Goal: Information Seeking & Learning: Learn about a topic

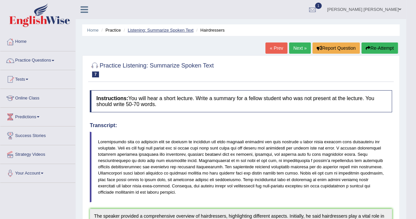
click at [180, 31] on link "Listening: Summarize Spoken Text" at bounding box center [161, 30] width 66 height 5
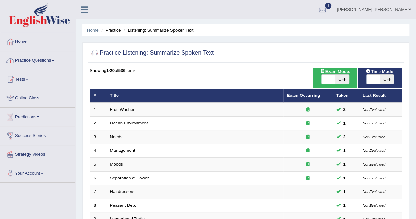
click at [47, 61] on link "Practice Questions" at bounding box center [37, 59] width 75 height 16
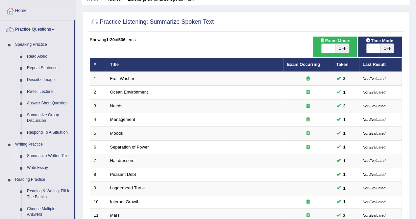
scroll to position [66, 0]
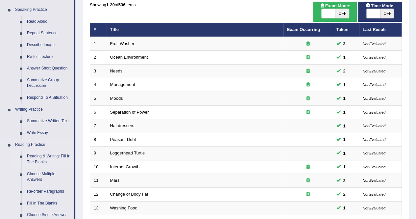
click at [43, 159] on link "Reading & Writing: Fill In The Blanks" at bounding box center [49, 158] width 50 height 17
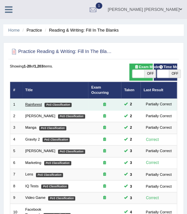
click at [39, 102] on link "Rainforest" at bounding box center [33, 104] width 16 height 4
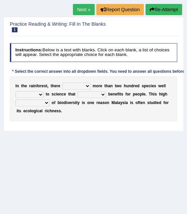
scroll to position [66, 0]
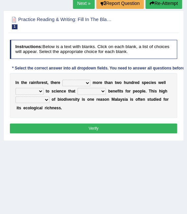
click at [83, 83] on select "have can be has is" at bounding box center [76, 83] width 28 height 7
select select "can be"
click at [62, 80] on select "have can be has is" at bounding box center [76, 83] width 28 height 7
click at [35, 92] on select "knowing known knew know" at bounding box center [29, 91] width 28 height 7
click at [104, 100] on b "o" at bounding box center [105, 99] width 2 height 5
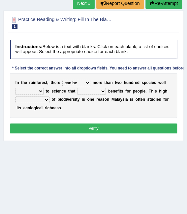
click at [78, 91] on select "contain contained containing contains" at bounding box center [91, 91] width 28 height 7
click at [66, 116] on div "I n t h e r a i n f o r e s t , t h e r e have can be has is m o r e t h a n t …" at bounding box center [93, 95] width 167 height 45
click at [95, 93] on select "contain contained containing contains" at bounding box center [91, 91] width 28 height 7
select select "contains"
click at [77, 88] on select "contain contained containing contains" at bounding box center [91, 91] width 28 height 7
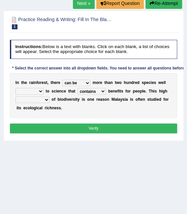
click at [43, 100] on select "condensation conjunction continuity complexity" at bounding box center [32, 99] width 34 height 7
select select "complexity"
click at [15, 96] on select "condensation conjunction continuity complexity" at bounding box center [32, 99] width 34 height 7
click at [35, 90] on select "knowing known knew know" at bounding box center [29, 91] width 28 height 7
select select "known"
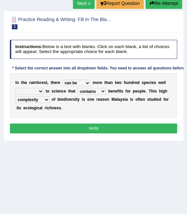
click at [15, 88] on select "knowing known knew know" at bounding box center [29, 91] width 28 height 7
click at [92, 112] on div "I n t h e r a i n f o r e s t , t h e r e have can be has is m o r e t h a n t …" at bounding box center [93, 95] width 167 height 45
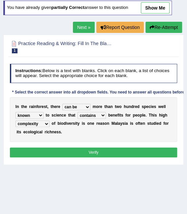
scroll to position [33, 0]
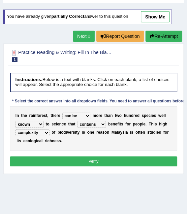
click at [160, 15] on link "show me" at bounding box center [155, 16] width 29 height 11
select select "is"
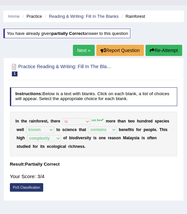
scroll to position [0, 0]
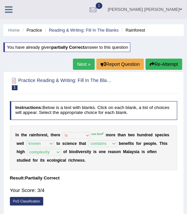
click at [94, 27] on ul "Home Practice Reading & Writing: Fill In The Blanks Rainforest" at bounding box center [93, 30] width 180 height 12
click at [95, 30] on link "Reading & Writing: Fill In The Blanks" at bounding box center [83, 30] width 69 height 5
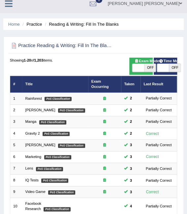
scroll to position [6, 0]
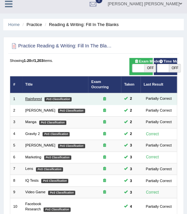
click at [34, 97] on link "Rainforest" at bounding box center [33, 99] width 16 height 4
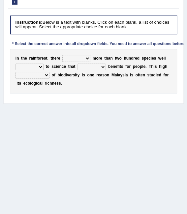
scroll to position [128, 0]
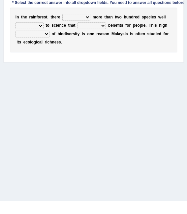
click at [76, 18] on select "have can be has is" at bounding box center [76, 17] width 28 height 7
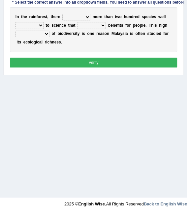
select select "can be"
click at [62, 14] on select "have can be has is" at bounding box center [76, 17] width 28 height 7
click at [40, 25] on select "knowing known knew know" at bounding box center [29, 25] width 28 height 7
select select "known"
click at [15, 22] on select "knowing known knew know" at bounding box center [29, 25] width 28 height 7
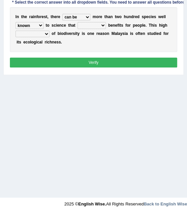
click at [96, 25] on select "contain contained containing contains" at bounding box center [91, 25] width 28 height 7
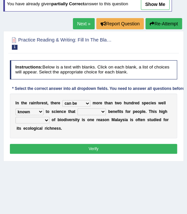
scroll to position [33, 0]
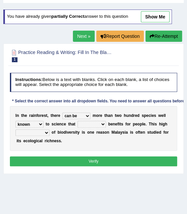
click at [39, 134] on select "condensation conjunction continuity complexity" at bounding box center [32, 132] width 34 height 7
select select "complexity"
click at [15, 129] on select "condensation conjunction continuity complexity" at bounding box center [32, 132] width 34 height 7
click at [154, 18] on link "show me" at bounding box center [155, 16] width 29 height 11
select select "is"
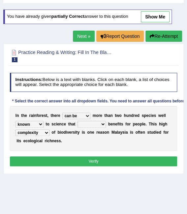
select select "contains"
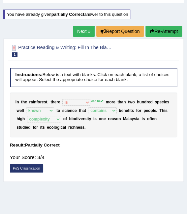
click at [166, 28] on button "Re-Attempt" at bounding box center [163, 31] width 37 height 11
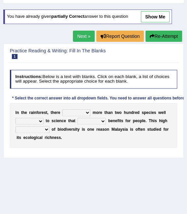
click at [65, 110] on select "have can be has is" at bounding box center [76, 112] width 28 height 7
select select "can be"
click at [62, 109] on select "have can be has is" at bounding box center [76, 112] width 28 height 7
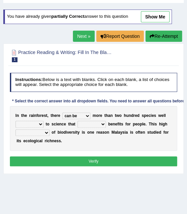
click at [36, 123] on select "knowing known knew know" at bounding box center [29, 124] width 28 height 7
select select "known"
click at [15, 121] on select "knowing known knew know" at bounding box center [29, 124] width 28 height 7
click at [97, 122] on select "contain contained containing contains" at bounding box center [91, 124] width 28 height 7
select select "contains"
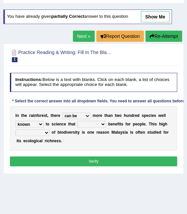
click at [77, 121] on select "contain contained containing contains" at bounding box center [91, 124] width 28 height 7
click at [30, 137] on div "I n t h e r a i n f o r e s t , t h e r e have can be has is m o r e t h a n t …" at bounding box center [93, 128] width 167 height 45
click at [31, 132] on select "condensation conjunction continuity complexity" at bounding box center [32, 132] width 34 height 7
select select "complexity"
click at [15, 129] on select "condensation conjunction continuity complexity" at bounding box center [32, 132] width 34 height 7
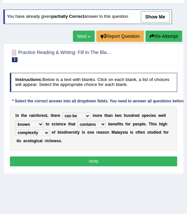
click at [64, 163] on button "Verify" at bounding box center [93, 161] width 167 height 10
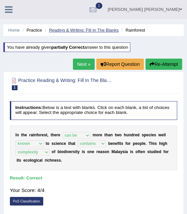
click at [88, 29] on link "Reading & Writing: Fill In The Blanks" at bounding box center [83, 30] width 69 height 5
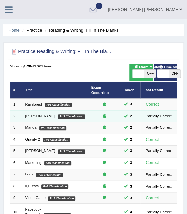
click at [32, 114] on link "[PERSON_NAME]" at bounding box center [40, 116] width 30 height 4
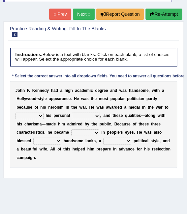
scroll to position [66, 0]
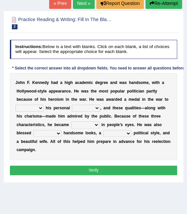
click at [43, 105] on select "prove show evidence upthrow" at bounding box center [29, 108] width 28 height 7
click at [149, 99] on b "h" at bounding box center [150, 99] width 2 height 5
click at [43, 105] on select "prove show evidence upthrow" at bounding box center [29, 108] width 28 height 7
select select "show"
click at [43, 105] on select "prove show evidence upthrow" at bounding box center [29, 108] width 28 height 7
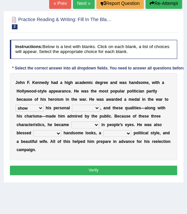
click at [72, 108] on select "passion courage charm liking" at bounding box center [86, 108] width 28 height 7
select select "courage"
click at [72, 105] on select "passion courage charm liking" at bounding box center [86, 108] width 28 height 7
click at [71, 122] on select "iconic ironic identical impotent" at bounding box center [85, 124] width 28 height 7
select select "iconic"
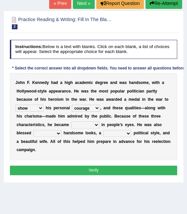
click at [71, 121] on select "iconic ironic identical impotent" at bounding box center [85, 124] width 28 height 7
click at [61, 130] on select "with in upon to" at bounding box center [47, 133] width 28 height 7
select select "with"
click at [61, 130] on select "with in upon to" at bounding box center [47, 133] width 28 height 7
click at [103, 135] on select "mending mends mended mend" at bounding box center [117, 133] width 28 height 7
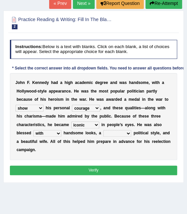
click at [61, 130] on select "with in upon to" at bounding box center [47, 133] width 28 height 7
click at [30, 139] on b "u" at bounding box center [29, 141] width 2 height 5
click at [103, 134] on select "mending mends mended mend" at bounding box center [117, 133] width 28 height 7
click at [103, 130] on select "mending mends mended mend" at bounding box center [117, 133] width 28 height 7
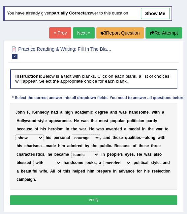
scroll to position [0, 0]
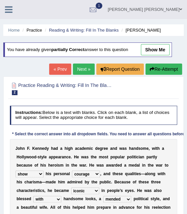
click at [159, 50] on link "show me" at bounding box center [155, 49] width 29 height 11
select select "mending"
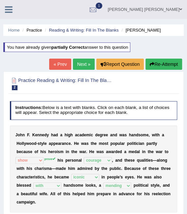
scroll to position [33, 0]
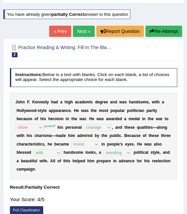
click at [153, 34] on button "Re-Attempt" at bounding box center [163, 31] width 37 height 11
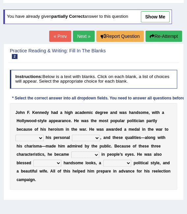
click at [43, 135] on select "prove show evidence upthrow" at bounding box center [29, 138] width 28 height 7
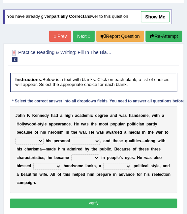
select select "prove"
click at [43, 138] on select "prove show evidence upthrow" at bounding box center [29, 141] width 28 height 7
click at [72, 141] on select "passion courage charm liking" at bounding box center [86, 141] width 28 height 7
select select "courage"
click at [72, 138] on select "passion courage charm liking" at bounding box center [86, 141] width 28 height 7
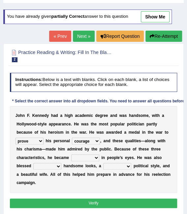
click at [61, 163] on select "with in upon to" at bounding box center [47, 166] width 28 height 7
select select "with"
click at [61, 163] on select "with in upon to" at bounding box center [47, 166] width 28 height 7
click at [71, 154] on select "iconic ironic identical impotent" at bounding box center [85, 157] width 28 height 7
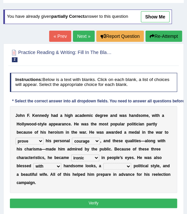
click at [71, 156] on select "iconic ironic identical impotent" at bounding box center [85, 157] width 28 height 7
select select "iconic"
click at [71, 154] on select "iconic ironic identical impotent" at bounding box center [85, 157] width 28 height 7
click at [103, 164] on select "mending mends mended mend" at bounding box center [117, 166] width 28 height 7
select select "mended"
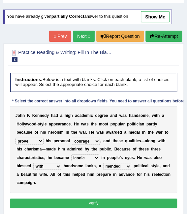
click at [103, 163] on select "mending mends mended mend" at bounding box center [117, 166] width 28 height 7
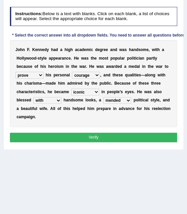
click at [71, 133] on button "Verify" at bounding box center [93, 138] width 167 height 10
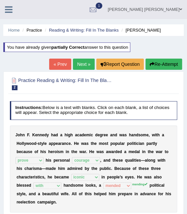
click at [165, 65] on button "Re-Attempt" at bounding box center [163, 64] width 37 height 11
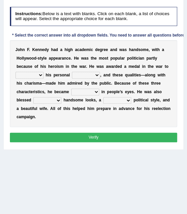
scroll to position [102, 0]
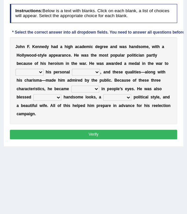
click at [103, 98] on select "mending mends mended mend" at bounding box center [117, 97] width 28 height 7
select select "mending"
click at [103, 94] on select "mending mends mended mend" at bounding box center [117, 97] width 28 height 7
click at [39, 85] on div "J o h n F . K e n n e d y h a d a h i g h a c a d e m i c d e g r e e a n d w a…" at bounding box center [93, 80] width 167 height 87
click at [71, 88] on select "iconic ironic identical impotent" at bounding box center [85, 89] width 28 height 7
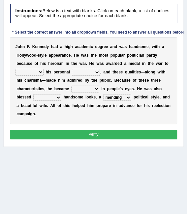
select select "iconic"
click at [71, 86] on select "iconic ironic identical impotent" at bounding box center [85, 89] width 28 height 7
click at [61, 94] on select "with in upon to" at bounding box center [47, 97] width 28 height 7
select select "with"
click at [61, 94] on select "with in upon to" at bounding box center [47, 97] width 28 height 7
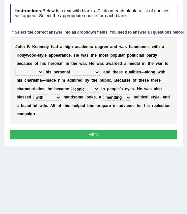
click at [43, 69] on select "prove show evidence upthrow" at bounding box center [29, 72] width 28 height 7
select select "prove"
click at [43, 69] on select "prove show evidence upthrow" at bounding box center [29, 72] width 28 height 7
click at [72, 73] on select "passion courage charm liking" at bounding box center [86, 72] width 28 height 7
select select "courage"
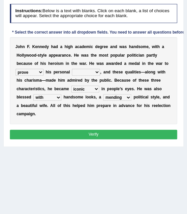
click at [72, 69] on select "passion courage charm liking" at bounding box center [86, 72] width 28 height 7
click at [65, 130] on button "Verify" at bounding box center [93, 135] width 167 height 10
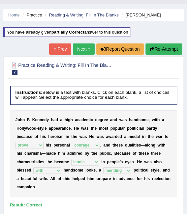
scroll to position [0, 0]
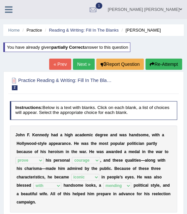
click at [83, 63] on link "Next »" at bounding box center [84, 64] width 22 height 11
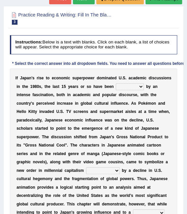
scroll to position [60, 0]
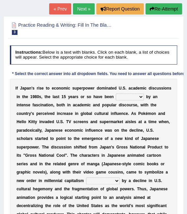
click at [125, 94] on select "marked dedicated made inspired" at bounding box center [130, 96] width 28 height 7
select select "inspired"
click at [116, 93] on select "marked dedicated made inspired" at bounding box center [130, 96] width 28 height 7
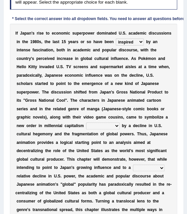
scroll to position [126, 0]
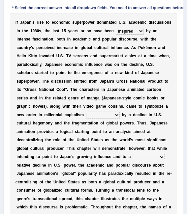
click at [119, 112] on select "pocessed characterized opposed tangled" at bounding box center [103, 115] width 34 height 7
select select "opposed"
click at [105, 112] on select "pocessed characterized opposed tangled" at bounding box center [103, 115] width 34 height 7
click at [119, 112] on select "pocessed characterized opposed tangled" at bounding box center [103, 115] width 34 height 7
click at [90, 127] on div "I f J a p a n ' s r i s e t o e c o n o m i c s u p e r p o w e r d o m i n a t…" at bounding box center [93, 132] width 167 height 238
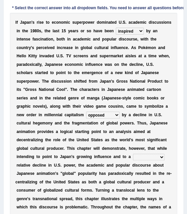
click at [133, 154] on select "concomitant discrete proportional legitimate" at bounding box center [149, 157] width 32 height 7
select select "legitimate"
click at [133, 154] on select "concomitant discrete proportional legitimate" at bounding box center [149, 157] width 32 height 7
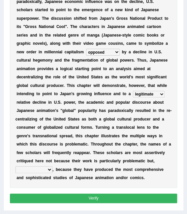
scroll to position [192, 0]
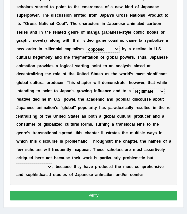
click at [68, 145] on div "I f J a p a n ' s r i s e t o e c o n o m i c s u p e r p o w e r d o m i n a t…" at bounding box center [93, 66] width 167 height 238
click at [52, 163] on select "however on the contrary in addition on the whole" at bounding box center [33, 166] width 37 height 7
select select "on the contrary"
click at [48, 163] on select "however on the contrary in addition on the whole" at bounding box center [33, 166] width 37 height 7
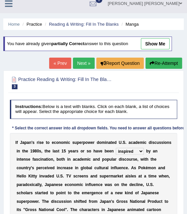
scroll to position [0, 0]
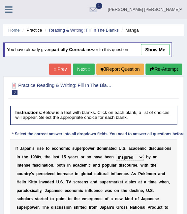
click at [156, 48] on link "show me" at bounding box center [155, 49] width 29 height 11
select select "pocessed"
select select "concomitant"
select select "in addition"
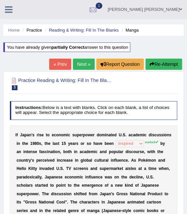
click at [163, 70] on div "« Prev Next » Report Question Re-Attempt" at bounding box center [116, 65] width 134 height 13
click at [163, 65] on button "Re-Attempt" at bounding box center [163, 64] width 37 height 11
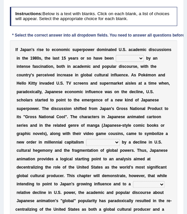
scroll to position [102, 0]
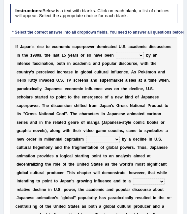
click at [120, 52] on select "marked dedicated made inspired" at bounding box center [130, 55] width 28 height 7
select select "marked"
click at [116, 52] on select "marked dedicated made inspired" at bounding box center [130, 55] width 28 height 7
click at [116, 136] on select "pocessed characterized opposed tangled" at bounding box center [103, 139] width 34 height 7
select select "characterized"
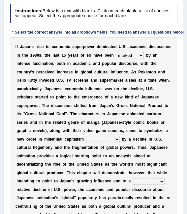
click at [105, 136] on select "pocessed characterized opposed tangled" at bounding box center [103, 139] width 34 height 7
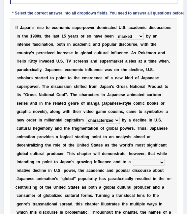
scroll to position [135, 0]
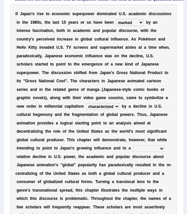
click at [133, 145] on select "concomitant discrete proportional legitimate" at bounding box center [149, 148] width 32 height 7
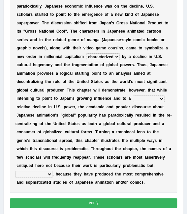
scroll to position [192, 0]
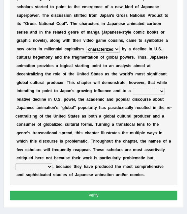
click at [133, 88] on select "concomitant discrete proportional legitimate" at bounding box center [149, 91] width 32 height 7
click at [52, 163] on select "however on the contrary in addition on the whole" at bounding box center [33, 166] width 37 height 7
select select "on the contrary"
click at [48, 163] on select "however on the contrary in addition on the whole" at bounding box center [33, 166] width 37 height 7
click at [133, 88] on select "concomitant discrete proportional legitimate" at bounding box center [149, 91] width 32 height 7
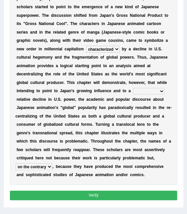
select select "legitimate"
click at [133, 88] on select "concomitant discrete proportional legitimate" at bounding box center [149, 91] width 32 height 7
click at [118, 171] on div "Instructions: Below is a text with blanks. Click on each blank, a list of choic…" at bounding box center [93, 58] width 170 height 294
click at [118, 191] on button "Verify" at bounding box center [93, 196] width 167 height 10
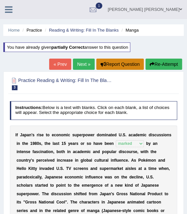
scroll to position [0, 0]
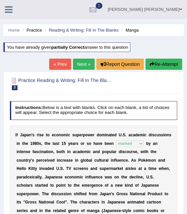
click at [161, 67] on button "Re-Attempt" at bounding box center [163, 64] width 37 height 11
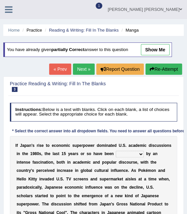
click at [119, 154] on select "marked dedicated made inspired" at bounding box center [130, 154] width 28 height 7
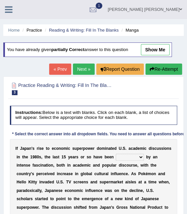
select select "marked"
click at [116, 154] on select "marked dedicated made inspired" at bounding box center [130, 157] width 28 height 7
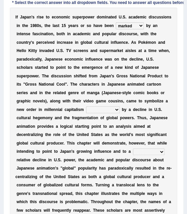
scroll to position [132, 0]
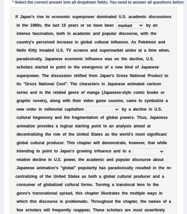
click at [119, 106] on select "pocessed characterized opposed tangled" at bounding box center [103, 109] width 34 height 7
select select "characterized"
click at [105, 106] on select "pocessed characterized opposed tangled" at bounding box center [103, 109] width 34 height 7
click at [133, 148] on select "concomitant discrete proportional legitimate" at bounding box center [149, 151] width 32 height 7
select select "concomitant"
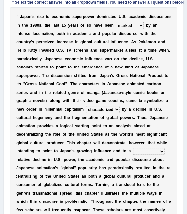
click at [133, 148] on select "concomitant discrete proportional legitimate" at bounding box center [149, 151] width 32 height 7
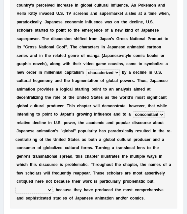
scroll to position [192, 0]
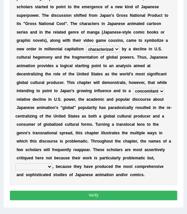
click at [52, 163] on select "however on the contrary in addition on the whole" at bounding box center [33, 166] width 37 height 7
select select "on the contrary"
click at [48, 163] on select "however on the contrary in addition on the whole" at bounding box center [33, 166] width 37 height 7
click at [79, 191] on button "Verify" at bounding box center [93, 196] width 167 height 10
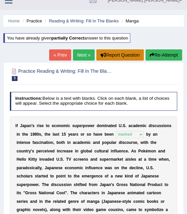
scroll to position [5, 0]
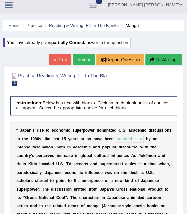
click at [86, 58] on link "Next »" at bounding box center [84, 59] width 22 height 11
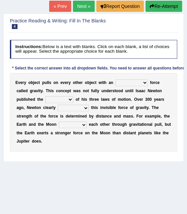
scroll to position [33, 0]
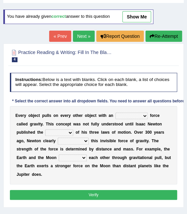
click at [83, 38] on link "Next »" at bounding box center [84, 36] width 22 height 11
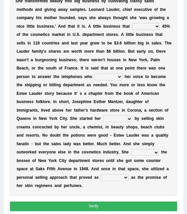
scroll to position [158, 0]
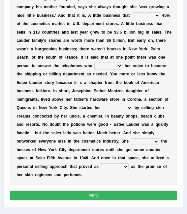
click at [132, 14] on select "has controls makes maintains" at bounding box center [146, 15] width 28 height 7
select select "controls"
click at [132, 12] on select "has controls makes maintains" at bounding box center [146, 15] width 28 height 7
click at [122, 63] on select "switched changed raised used" at bounding box center [108, 66] width 28 height 7
select select "changed"
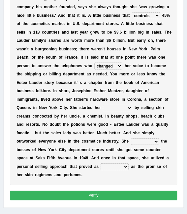
click at [122, 63] on select "switched changed raised used" at bounding box center [108, 66] width 28 height 7
click at [103, 105] on select "job institute companion enterprise" at bounding box center [117, 108] width 29 height 7
select select "job"
click at [103, 105] on select "job institute companion enterprise" at bounding box center [117, 108] width 29 height 7
click at [131, 138] on select "stated bridged stalked heaved" at bounding box center [145, 141] width 28 height 7
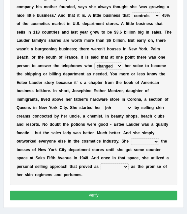
select select "stalked"
click at [131, 138] on select "stated bridged stalked heaved" at bounding box center [145, 141] width 28 height 7
click at [100, 163] on select "potent ruthless potential expensive" at bounding box center [114, 166] width 28 height 7
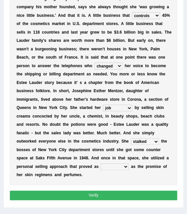
select select "ruthless"
click at [100, 163] on select "potent ruthless potential expensive" at bounding box center [114, 166] width 28 height 7
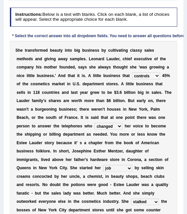
scroll to position [0, 0]
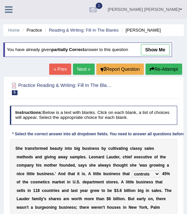
click at [160, 53] on link "show me" at bounding box center [155, 49] width 29 height 11
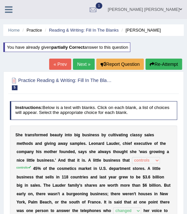
select select "makes"
select select "enterprise"
select select "potential"
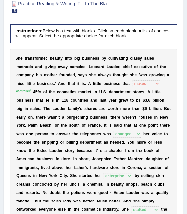
scroll to position [33, 0]
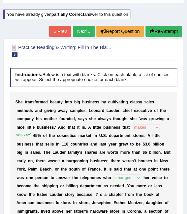
click at [167, 30] on button "Re-Attempt" at bounding box center [163, 31] width 37 height 11
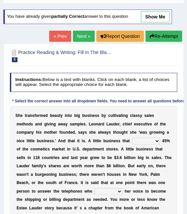
click at [132, 141] on select "has controls makes maintains" at bounding box center [146, 141] width 28 height 7
select select "controls"
click at [132, 138] on select "has controls makes maintains" at bounding box center [146, 141] width 28 height 7
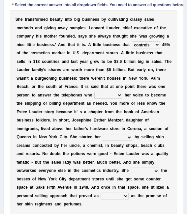
scroll to position [132, 0]
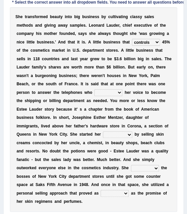
click at [122, 89] on select "switched changed raised used" at bounding box center [108, 92] width 28 height 7
select select "changed"
click at [122, 89] on select "switched changed raised used" at bounding box center [108, 92] width 28 height 7
click at [103, 131] on select "job institute companion enterprise" at bounding box center [117, 134] width 29 height 7
select select "enterprise"
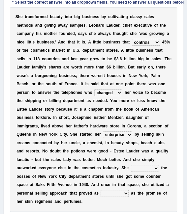
click at [103, 131] on select "job institute companion enterprise" at bounding box center [117, 134] width 29 height 7
click at [131, 165] on select "stated bridged stalked heaved" at bounding box center [145, 168] width 28 height 7
select select "stalked"
click at [131, 165] on select "stated bridged stalked heaved" at bounding box center [145, 168] width 28 height 7
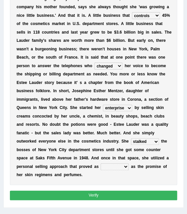
click at [100, 163] on select "potent ruthless potential expensive" at bounding box center [114, 166] width 28 height 7
select select "potent"
click at [100, 163] on select "potent ruthless potential expensive" at bounding box center [114, 166] width 28 height 7
click at [83, 191] on button "Verify" at bounding box center [93, 196] width 167 height 10
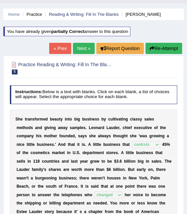
scroll to position [4, 0]
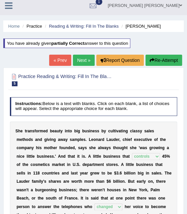
click at [85, 62] on link "Next »" at bounding box center [84, 60] width 22 height 11
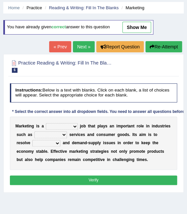
scroll to position [33, 0]
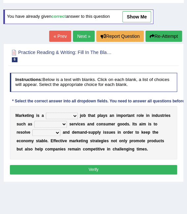
click at [80, 32] on link "Next »" at bounding box center [84, 36] width 22 height 11
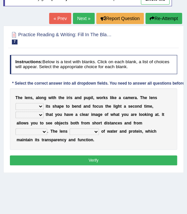
scroll to position [66, 0]
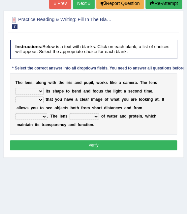
click at [34, 89] on select "adjusts shows selects presents" at bounding box center [29, 91] width 28 height 7
select select "adjusts"
click at [15, 88] on select "adjusts shows selects presents" at bounding box center [29, 91] width 28 height 7
click at [28, 100] on select "ensures to ensure ensure ensured" at bounding box center [29, 99] width 28 height 7
click at [22, 122] on b "a" at bounding box center [21, 124] width 2 height 5
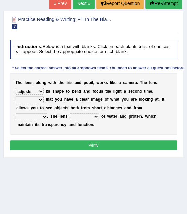
click at [26, 101] on select "ensures to ensure ensure ensured" at bounding box center [29, 99] width 28 height 7
select select "ensures"
click at [15, 96] on select "ensures to ensure ensure ensured" at bounding box center [29, 99] width 28 height 7
click at [47, 113] on select "far away in between further apart all along" at bounding box center [31, 116] width 32 height 7
select select "far away"
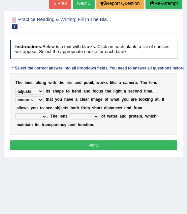
click at [47, 113] on select "far away in between further apart all along" at bounding box center [31, 116] width 32 height 7
click at [69, 118] on select "constitutes comprises composes consists" at bounding box center [83, 116] width 29 height 7
select select "comprises"
click at [69, 113] on select "constitutes comprises composes consists" at bounding box center [83, 116] width 29 height 7
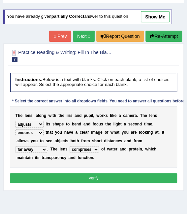
click at [159, 14] on link "show me" at bounding box center [155, 16] width 29 height 11
select select "to ensure"
select select "further apart"
select select "consists"
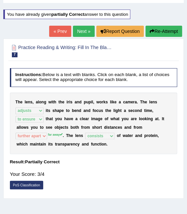
click at [153, 31] on button "Re-Attempt" at bounding box center [163, 31] width 37 height 11
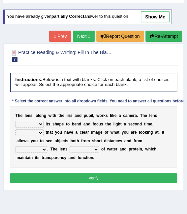
click at [31, 124] on select "adjusts shows selects presents" at bounding box center [29, 124] width 28 height 7
select select "adjusts"
click at [15, 121] on select "adjusts shows selects presents" at bounding box center [29, 124] width 28 height 7
click at [31, 131] on select "ensures to ensure ensure ensured" at bounding box center [29, 132] width 28 height 7
select select "to ensure"
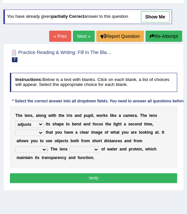
click at [15, 129] on select "ensures to ensure ensure ensured" at bounding box center [29, 132] width 28 height 7
click at [47, 146] on select "far away in between further apart all along" at bounding box center [31, 149] width 32 height 7
select select "far away"
click at [47, 146] on select "far away in between further apart all along" at bounding box center [31, 149] width 32 height 7
click at [69, 151] on select "constitutes comprises composes consists" at bounding box center [83, 149] width 29 height 7
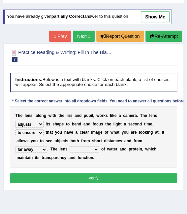
select select "consists"
click at [69, 146] on select "constitutes comprises composes consists" at bounding box center [83, 149] width 29 height 7
click at [67, 180] on button "Verify" at bounding box center [93, 178] width 167 height 10
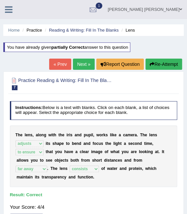
click at [79, 64] on link "Next »" at bounding box center [84, 64] width 22 height 11
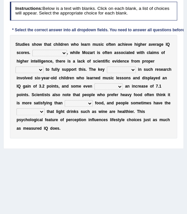
scroll to position [102, 0]
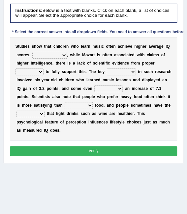
click at [46, 57] on select "However Therefore Consequently While" at bounding box center [49, 55] width 34 height 7
click at [32, 52] on select "However Therefore Consequently While" at bounding box center [49, 55] width 34 height 7
click at [43, 68] on select "test tests testing tested" at bounding box center [29, 71] width 28 height 7
click at [97, 83] on div "S t u d i e s s h o w t h a t c h i l d r e n w h o l e a r n m u s i c o f t e…" at bounding box center [93, 89] width 167 height 104
click at [107, 72] on select "process goal implication odd" at bounding box center [121, 71] width 29 height 7
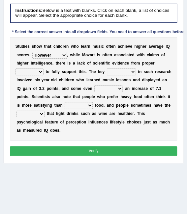
click at [32, 94] on b at bounding box center [30, 96] width 2 height 5
click at [45, 52] on select "However Therefore Consequently While" at bounding box center [49, 55] width 34 height 7
select select "Therefore"
click at [32, 52] on select "However Therefore Consequently While" at bounding box center [49, 55] width 34 height 7
click at [43, 68] on select "test tests testing tested" at bounding box center [29, 71] width 28 height 7
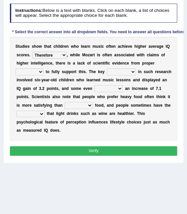
select select "testing"
click at [43, 68] on select "test tests testing tested" at bounding box center [29, 71] width 28 height 7
click at [107, 72] on select "process goal implication odd" at bounding box center [121, 71] width 29 height 7
select select "process"
click at [107, 68] on select "process goal implication odd" at bounding box center [121, 71] width 29 height 7
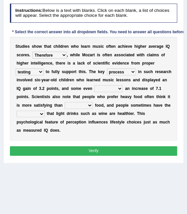
click at [94, 90] on select "exhibited taught learned threatened" at bounding box center [108, 88] width 28 height 7
select select "exhibited"
click at [94, 85] on select "exhibited taught learned threatened" at bounding box center [108, 88] width 28 height 7
click at [65, 105] on select "choosy lighter cushiony spooky" at bounding box center [79, 105] width 28 height 7
select select "cushiony"
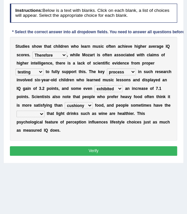
click at [65, 102] on select "choosy lighter cushiony spooky" at bounding box center [79, 105] width 28 height 7
click at [44, 111] on select "illusion sight anecdote intention" at bounding box center [30, 114] width 28 height 7
click at [124, 84] on div "S t u d i e s s h o w t h a t c h i l d r e n w h o l e a r n m u s i c o f t e…" at bounding box center [93, 89] width 167 height 104
click at [44, 111] on select "illusion sight anecdote intention" at bounding box center [30, 114] width 28 height 7
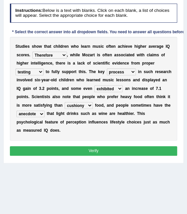
click at [44, 111] on select "illusion sight anecdote intention" at bounding box center [30, 114] width 28 height 7
select select "sight"
click at [44, 111] on select "illusion sight anecdote intention" at bounding box center [30, 114] width 28 height 7
drag, startPoint x: 17, startPoint y: 48, endPoint x: 29, endPoint y: 68, distance: 23.0
click at [29, 68] on div "S t u d i e s s h o w t h a t c h i l d r e n w h o l e a r n m u s i c o f t e…" at bounding box center [93, 89] width 167 height 104
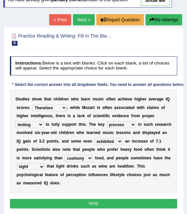
scroll to position [0, 0]
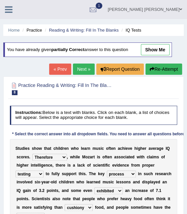
drag, startPoint x: 152, startPoint y: 48, endPoint x: 147, endPoint y: 43, distance: 7.2
click at [152, 48] on link "show me" at bounding box center [155, 49] width 29 height 11
select select "However"
select select "lighter"
select select "illusion"
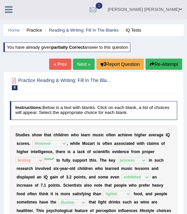
click at [168, 67] on button "Re-Attempt" at bounding box center [163, 64] width 37 height 11
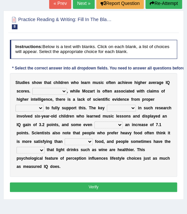
click at [50, 89] on select "However Therefore Consequently While" at bounding box center [49, 91] width 34 height 7
select select "Therefore"
click at [32, 88] on select "However Therefore Consequently While" at bounding box center [49, 91] width 34 height 7
click at [43, 105] on select "test tests testing tested" at bounding box center [29, 108] width 28 height 7
select select "tests"
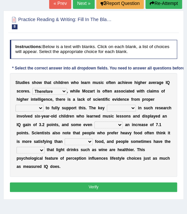
click at [43, 105] on select "test tests testing tested" at bounding box center [29, 108] width 28 height 7
click at [107, 107] on select "process goal implication odd" at bounding box center [121, 108] width 29 height 7
select select "process"
click at [107, 105] on select "process goal implication odd" at bounding box center [121, 108] width 29 height 7
click at [94, 126] on select "exhibited taught learned threatened" at bounding box center [108, 124] width 28 height 7
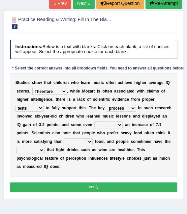
click at [94, 121] on select "exhibited taught learned threatened" at bounding box center [108, 124] width 28 height 7
click at [44, 147] on select "illusion sight anecdote intention" at bounding box center [30, 150] width 28 height 7
select select "sight"
click at [44, 147] on select "illusion sight anecdote intention" at bounding box center [30, 150] width 28 height 7
click at [65, 144] on select "choosy lighter cushiony spooky" at bounding box center [79, 141] width 28 height 7
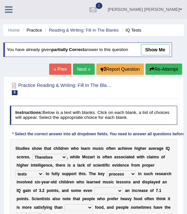
click at [158, 51] on link "show me" at bounding box center [155, 49] width 29 height 11
select select "However"
select select "testing"
select select "exhibited"
select select "lighter"
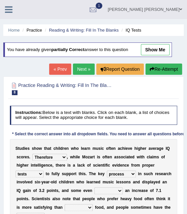
select select "illusion"
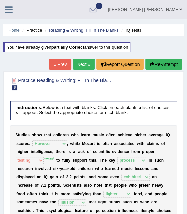
click at [164, 65] on button "Re-Attempt" at bounding box center [163, 64] width 37 height 11
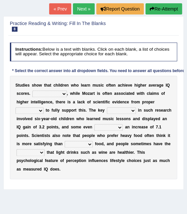
scroll to position [66, 0]
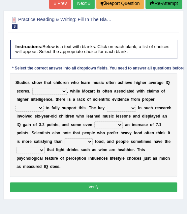
click at [55, 93] on select "However Therefore Consequently While" at bounding box center [49, 91] width 34 height 7
select select "Therefore"
click at [32, 88] on select "However Therefore Consequently While" at bounding box center [49, 91] width 34 height 7
click at [152, 95] on div "S t u d i e s s h o w t h a t c h i l d r e n w h o l e a r n m u s i c o f t e…" at bounding box center [93, 125] width 167 height 104
click at [43, 105] on select "test tests testing tested" at bounding box center [29, 108] width 28 height 7
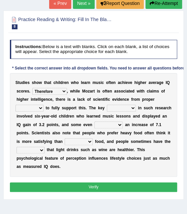
select select "tests"
click at [43, 105] on select "test tests testing tested" at bounding box center [29, 108] width 28 height 7
click at [107, 108] on select "process goal implication odd" at bounding box center [121, 108] width 29 height 7
select select "process"
click at [107, 105] on select "process goal implication odd" at bounding box center [121, 108] width 29 height 7
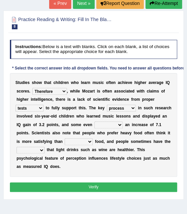
click at [94, 123] on select "exhibited taught learned threatened" at bounding box center [108, 124] width 28 height 7
select select "exhibited"
click at [94, 121] on select "exhibited taught learned threatened" at bounding box center [108, 124] width 28 height 7
click at [65, 142] on select "choosy lighter cushiony spooky" at bounding box center [79, 141] width 28 height 7
select select "lighter"
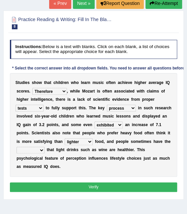
click at [65, 138] on select "choosy lighter cushiony spooky" at bounding box center [79, 141] width 28 height 7
click at [44, 147] on select "illusion sight anecdote intention" at bounding box center [30, 150] width 28 height 7
select select "illusion"
click at [44, 147] on select "illusion sight anecdote intention" at bounding box center [30, 150] width 28 height 7
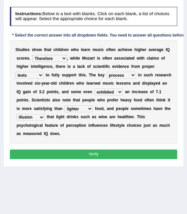
scroll to position [132, 0]
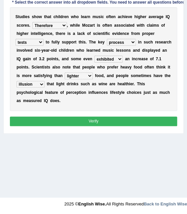
click at [138, 116] on button "Verify" at bounding box center [93, 121] width 167 height 10
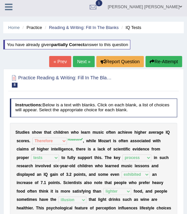
scroll to position [0, 0]
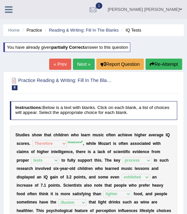
click at [161, 66] on button "Re-Attempt" at bounding box center [163, 64] width 37 height 11
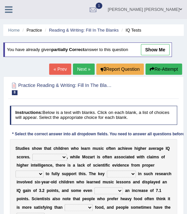
click at [50, 153] on div "S t u d i e s s h o w t h a t c h i l d r e n w h o l e a r n m u s i c o f t e…" at bounding box center [93, 191] width 167 height 104
click at [52, 158] on select "However Therefore Consequently While" at bounding box center [49, 157] width 34 height 7
select select "However"
click at [32, 154] on select "However Therefore Consequently While" at bounding box center [49, 157] width 34 height 7
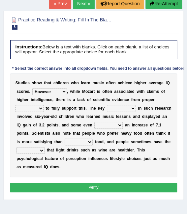
scroll to position [66, 0]
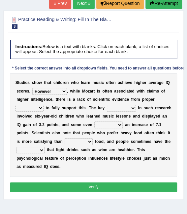
click at [43, 105] on select "test tests testing tested" at bounding box center [29, 108] width 28 height 7
select select "tests"
click at [43, 105] on select "test tests testing tested" at bounding box center [29, 108] width 28 height 7
click at [107, 111] on select "process goal implication odd" at bounding box center [121, 108] width 29 height 7
select select "process"
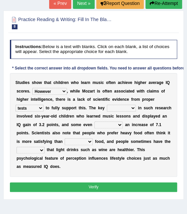
click at [107, 105] on select "process goal implication odd" at bounding box center [121, 108] width 29 height 7
click at [94, 124] on select "exhibited taught learned threatened" at bounding box center [108, 124] width 28 height 7
select select "exhibited"
click at [94, 121] on select "exhibited taught learned threatened" at bounding box center [108, 124] width 28 height 7
click at [65, 142] on select "choosy lighter cushiony spooky" at bounding box center [79, 141] width 28 height 7
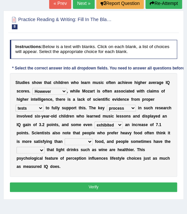
select select "lighter"
click at [65, 138] on select "choosy lighter cushiony spooky" at bounding box center [79, 141] width 28 height 7
click at [44, 147] on select "illusion sight anecdote intention" at bounding box center [30, 150] width 28 height 7
select select "illusion"
click at [44, 147] on select "illusion sight anecdote intention" at bounding box center [30, 150] width 28 height 7
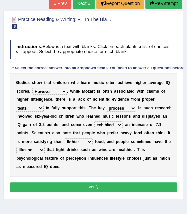
click at [75, 182] on button "Verify" at bounding box center [93, 187] width 167 height 10
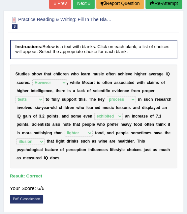
scroll to position [0, 0]
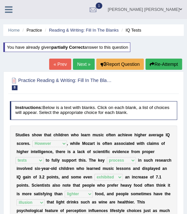
click at [78, 61] on link "Next »" at bounding box center [84, 64] width 22 height 11
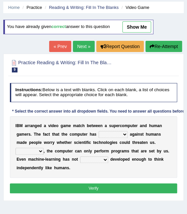
scroll to position [33, 0]
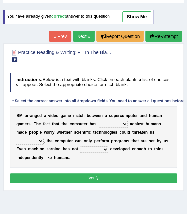
click at [86, 37] on link "Next »" at bounding box center [84, 36] width 22 height 11
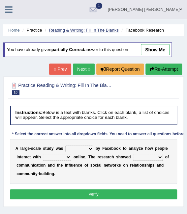
click at [104, 30] on link "Reading & Writing: Fill In The Blanks" at bounding box center [83, 30] width 69 height 5
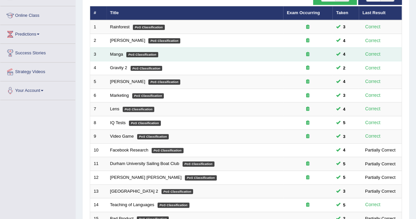
scroll to position [165, 0]
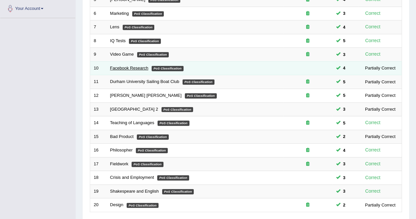
click at [126, 70] on link "Facebook Research" at bounding box center [129, 67] width 38 height 5
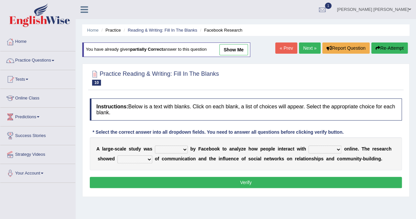
click at [174, 150] on select "surveyed had asked made" at bounding box center [171, 149] width 33 height 8
click at [282, 159] on b "s" at bounding box center [283, 158] width 3 height 5
click at [163, 150] on select "surveyed had asked made" at bounding box center [171, 149] width 33 height 8
select select "surveyed"
click at [155, 145] on select "surveyed had asked made" at bounding box center [171, 149] width 33 height 8
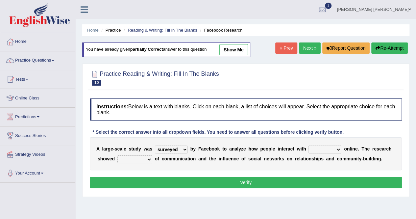
click at [319, 150] on select "together all each other another" at bounding box center [325, 149] width 33 height 8
click at [309, 145] on select "together all each other another" at bounding box center [325, 149] width 33 height 8
click at [315, 144] on div "A l a r g e - s c a l e s t u d y w a s surveyed had asked made b y F a c e b o…" at bounding box center [246, 153] width 312 height 33
click at [313, 150] on select "together all each other another" at bounding box center [325, 149] width 33 height 8
select select "all"
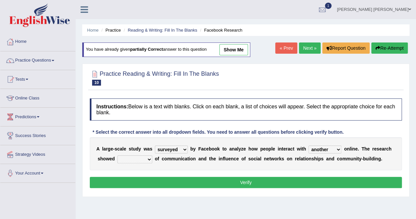
click at [309, 145] on select "together all each other another" at bounding box center [325, 149] width 33 height 8
click at [122, 159] on select "advantages standards fellowships patterns" at bounding box center [134, 159] width 35 height 8
select select "patterns"
click at [117, 155] on select "advantages standards fellowships patterns" at bounding box center [134, 159] width 35 height 8
click at [233, 50] on link "show me" at bounding box center [233, 49] width 29 height 11
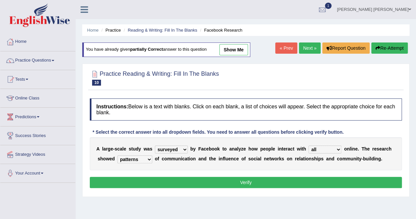
select select "each other"
select select "advantages"
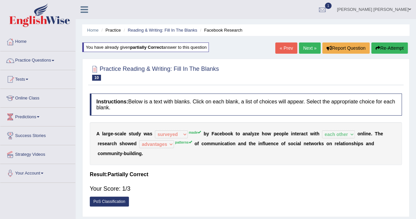
click at [395, 44] on button "Re-Attempt" at bounding box center [390, 47] width 37 height 11
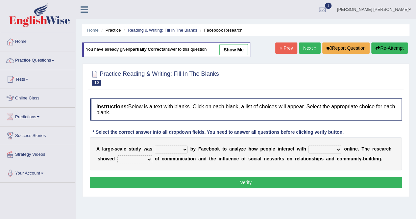
click at [165, 148] on select "surveyed had asked made" at bounding box center [171, 149] width 33 height 8
select select "made"
click at [155, 145] on select "surveyed had asked made" at bounding box center [171, 149] width 33 height 8
click at [308, 142] on div "A l a r g e - s c a l e s t u d y w a s surveyed had asked made b y F a c e b o…" at bounding box center [246, 153] width 312 height 33
click at [309, 148] on select "together all each other another" at bounding box center [325, 149] width 33 height 8
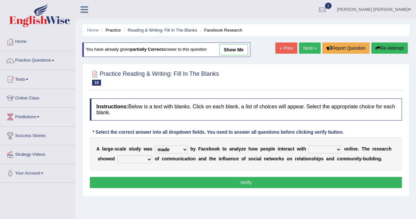
select select "each other"
click at [309, 145] on select "together all each other another" at bounding box center [325, 149] width 33 height 8
click at [123, 160] on select "advantages standards fellowships patterns" at bounding box center [134, 159] width 35 height 8
select select "patterns"
click at [117, 155] on select "advantages standards fellowships patterns" at bounding box center [134, 159] width 35 height 8
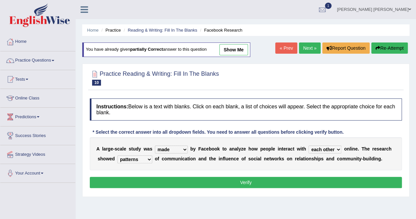
click at [217, 186] on button "Verify" at bounding box center [246, 182] width 312 height 11
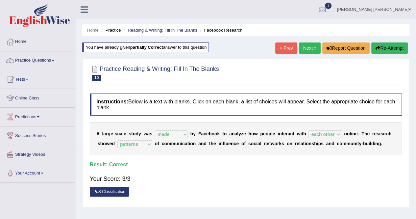
click at [307, 48] on link "Next »" at bounding box center [310, 47] width 22 height 11
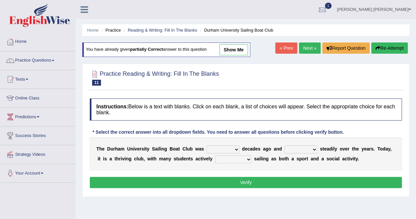
click at [221, 146] on select "found fund founded find" at bounding box center [223, 149] width 33 height 8
select select "founded"
click at [207, 145] on select "found fund founded find" at bounding box center [223, 149] width 33 height 8
click at [292, 146] on select "grow growing has grown grown" at bounding box center [301, 149] width 33 height 8
select select "grown"
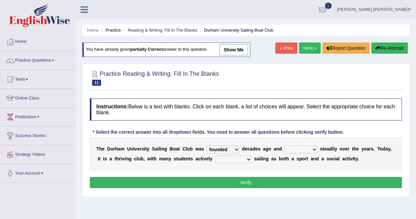
click at [285, 145] on select "grow growing has grown grown" at bounding box center [301, 149] width 33 height 8
click at [215, 158] on select "enjoy enjoyed are enjoying enjoying" at bounding box center [233, 159] width 37 height 8
select select "are enjoying"
click at [215, 155] on select "enjoy enjoyed are enjoying enjoying" at bounding box center [233, 159] width 37 height 8
click at [230, 48] on link "show me" at bounding box center [233, 49] width 29 height 11
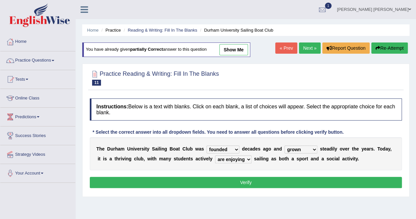
select select "has grown"
select select "enjoying"
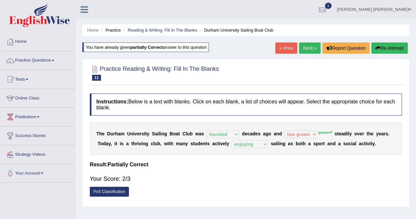
click at [383, 46] on button "Re-Attempt" at bounding box center [390, 47] width 37 height 11
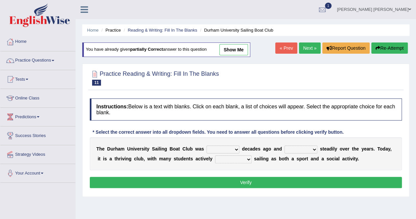
click at [216, 146] on select "found fund founded find" at bounding box center [223, 149] width 33 height 8
select select "founded"
click at [207, 145] on select "found fund founded find" at bounding box center [223, 149] width 33 height 8
click at [292, 146] on select "grow growing has grown grown" at bounding box center [301, 149] width 33 height 8
select select "grown"
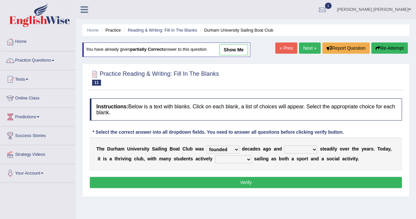
click at [285, 145] on select "grow growing has grown grown" at bounding box center [301, 149] width 33 height 8
click at [218, 159] on select "enjoy enjoyed are enjoying enjoying" at bounding box center [233, 159] width 37 height 8
select select "enjoying"
click at [215, 155] on select "enjoy enjoyed are enjoying enjoying" at bounding box center [233, 159] width 37 height 8
click at [240, 181] on button "Verify" at bounding box center [246, 182] width 312 height 11
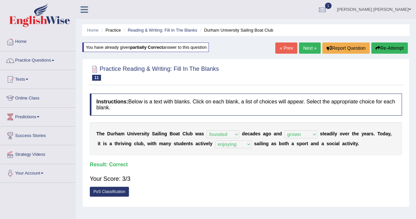
click at [312, 50] on link "Next »" at bounding box center [310, 47] width 22 height 11
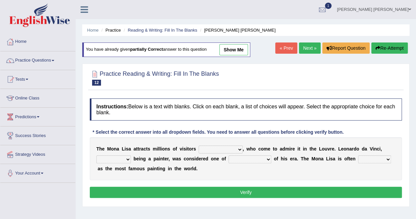
click at [215, 148] on select "around the year the all year all year round per year" at bounding box center [221, 149] width 44 height 8
click at [168, 172] on div "T h e M o n a L i s a a t t r a c t s m i l l i o n s o f v i s i t o r s aroun…" at bounding box center [246, 158] width 312 height 43
click at [199, 150] on select "around the year the all year all year round per year" at bounding box center [221, 149] width 44 height 8
select select "per year"
click at [199, 145] on select "around the year the all year all year round per year" at bounding box center [221, 149] width 44 height 8
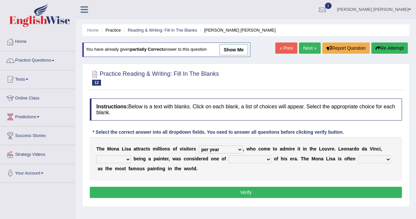
click at [126, 160] on select "rather than as much as as well as as long as" at bounding box center [113, 159] width 35 height 8
click at [237, 158] on select "better artists artist the better artist the best artists" at bounding box center [250, 159] width 43 height 8
select select "the best artists"
click at [229, 155] on select "better artists artist the better artist the best artists" at bounding box center [250, 159] width 43 height 8
click at [113, 156] on select "rather than as much as as well as as long as" at bounding box center [113, 159] width 35 height 8
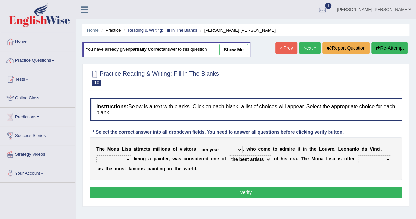
select select "rather than"
click at [96, 155] on select "rather than as much as as well as as long as" at bounding box center [113, 159] width 35 height 8
click at [358, 158] on select "classified suggested predicted described" at bounding box center [374, 159] width 33 height 8
select select "described"
click at [358, 155] on select "classified suggested predicted described" at bounding box center [374, 159] width 33 height 8
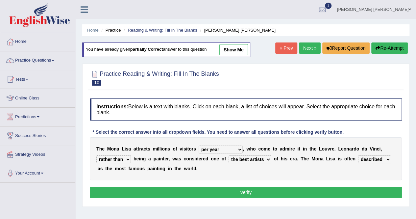
click at [360, 159] on select "classified suggested predicted described" at bounding box center [374, 159] width 33 height 8
click at [244, 54] on link "show me" at bounding box center [233, 49] width 29 height 11
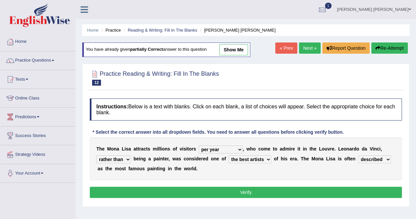
select select "all year round"
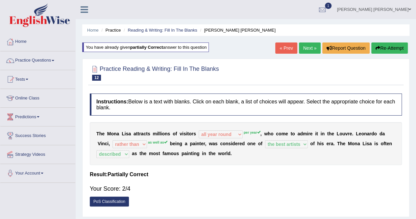
drag, startPoint x: 269, startPoint y: 89, endPoint x: 295, endPoint y: 123, distance: 43.4
click at [295, 123] on div "Practice Reading & Writing: Fill In The Blanks 12 Mona Lisa Instructions: Below…" at bounding box center [245, 138] width 327 height 158
click at [393, 53] on button "Re-Attempt" at bounding box center [390, 47] width 37 height 11
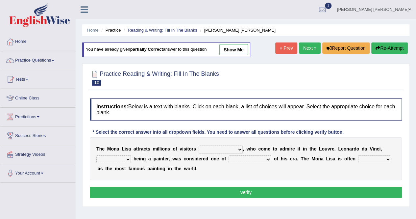
click at [208, 148] on select "around the year the all year all year round per year" at bounding box center [221, 149] width 44 height 8
select select "per year"
click at [199, 145] on select "around the year the all year all year round per year" at bounding box center [221, 149] width 44 height 8
click at [114, 157] on select "rather than as much as as well as as long as" at bounding box center [113, 159] width 35 height 8
select select "as well as"
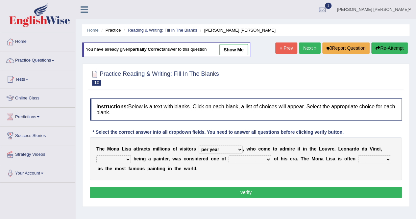
click at [96, 155] on select "rather than as much as as well as as long as" at bounding box center [113, 159] width 35 height 8
click at [229, 159] on select "better artists artist the better artist the best artists" at bounding box center [250, 159] width 43 height 8
select select "the best artists"
click at [229, 155] on select "better artists artist the better artist the best artists" at bounding box center [250, 159] width 43 height 8
click at [358, 158] on select "classified suggested predicted described" at bounding box center [374, 159] width 33 height 8
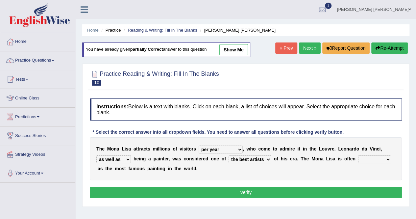
select select "described"
click at [358, 155] on select "classified suggested predicted described" at bounding box center [374, 159] width 33 height 8
click at [212, 196] on button "Verify" at bounding box center [246, 192] width 312 height 11
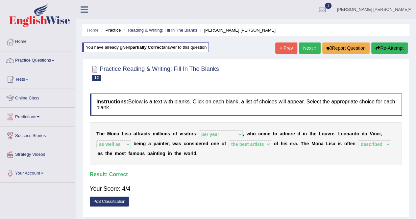
click at [314, 50] on link "Next »" at bounding box center [310, 47] width 22 height 11
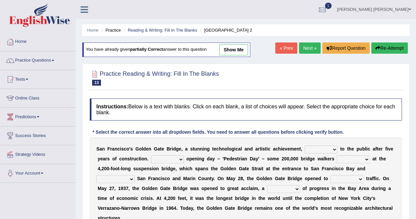
scroll to position [33, 0]
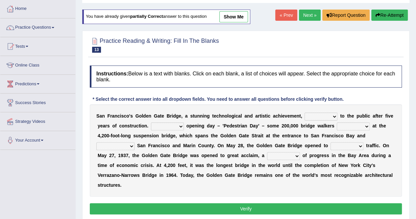
click at [305, 113] on select "opens closes appears equals" at bounding box center [321, 117] width 33 height 8
select select "opens"
click at [305, 113] on select "opens closes appears equals" at bounding box center [321, 117] width 33 height 8
click at [151, 123] on select "On During Since When" at bounding box center [167, 126] width 33 height 8
select select "On"
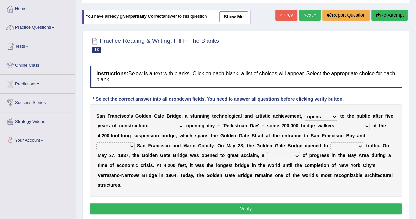
click at [151, 122] on select "On During Since When" at bounding box center [167, 126] width 33 height 8
click at [337, 124] on select "stationed looked marveled laughed" at bounding box center [353, 126] width 33 height 8
select select "marveled"
click at [337, 122] on select "stationed looked marveled laughed" at bounding box center [353, 126] width 33 height 8
click at [135, 142] on select "separates connects channels differentiates" at bounding box center [115, 146] width 38 height 8
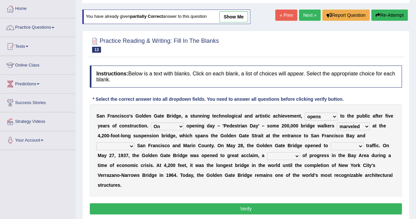
select select "connects"
click at [135, 142] on select "separates connects channels differentiates" at bounding box center [115, 146] width 38 height 8
click at [267, 155] on select "denial symbol technique yield" at bounding box center [283, 156] width 33 height 8
click at [331, 144] on select "aquatic vehicular airborne watertight" at bounding box center [347, 146] width 33 height 8
click at [356, 172] on b "b" at bounding box center [357, 174] width 3 height 5
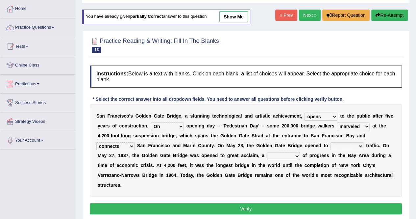
click at [267, 154] on select "denial symbol technique yield" at bounding box center [283, 156] width 33 height 8
select select "technique"
click at [267, 152] on select "denial symbol technique yield" at bounding box center [283, 156] width 33 height 8
click at [331, 144] on select "aquatic vehicular airborne watertight" at bounding box center [347, 146] width 33 height 8
click at [285, 176] on div "S a n F r a n c i s c o ' s G o l d e n G a t e B r i d g e , a s t u n n i n g…" at bounding box center [246, 150] width 312 height 92
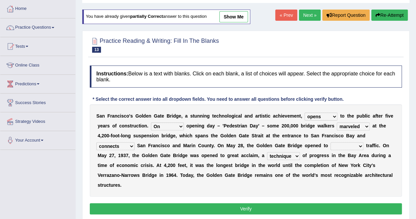
click at [331, 148] on select "aquatic vehicular airborne watertight" at bounding box center [347, 146] width 33 height 8
select select "watertight"
click at [331, 142] on select "aquatic vehicular airborne watertight" at bounding box center [347, 146] width 33 height 8
click at [307, 60] on div "Practice Reading & Writing: Fill In The Blanks 13 Golden Gate Bridge 2 Instruct…" at bounding box center [245, 127] width 327 height 193
click at [242, 21] on link "show me" at bounding box center [233, 16] width 29 height 11
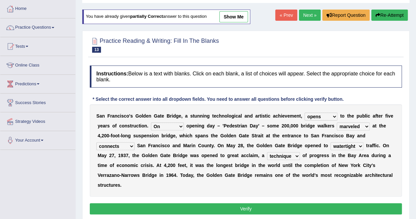
select select "stationed"
select select "vehicular"
select select "symbol"
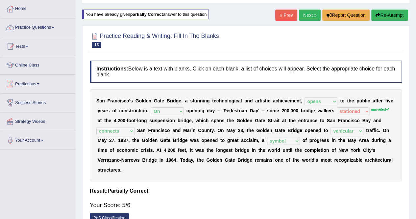
click at [292, 45] on div at bounding box center [246, 40] width 312 height 20
click at [384, 16] on button "Re-Attempt" at bounding box center [390, 15] width 37 height 11
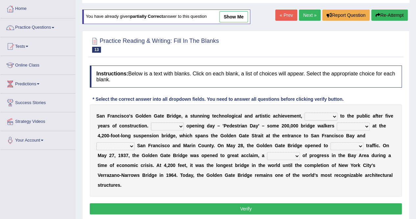
click at [317, 113] on select "opens closes appears equals" at bounding box center [321, 117] width 33 height 8
select select "opens"
click at [305, 113] on select "opens closes appears equals" at bounding box center [321, 117] width 33 height 8
click at [145, 130] on div "S a n F r a n c i s c o ' s G o l d e n G a t e B r i d g e , a s t u n n i n g…" at bounding box center [246, 150] width 312 height 92
click at [151, 128] on select "On During Since When" at bounding box center [167, 126] width 33 height 8
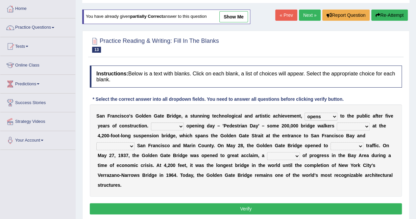
select select "On"
click at [151, 122] on select "On During Since When" at bounding box center [167, 126] width 33 height 8
click at [337, 128] on select "stationed looked marveled laughed" at bounding box center [353, 126] width 33 height 8
select select "marveled"
click at [337, 122] on select "stationed looked marveled laughed" at bounding box center [353, 126] width 33 height 8
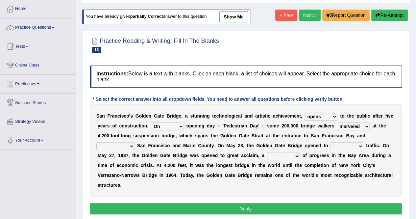
click at [135, 142] on select "separates connects channels differentiates" at bounding box center [115, 146] width 38 height 8
select select "connects"
click at [135, 142] on select "separates connects channels differentiates" at bounding box center [115, 146] width 38 height 8
click at [331, 143] on select "aquatic vehicular airborne watertight" at bounding box center [347, 146] width 33 height 8
select select "vehicular"
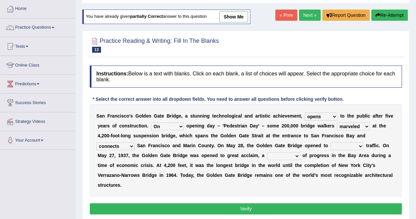
click at [331, 142] on select "aquatic vehicular airborne watertight" at bounding box center [347, 146] width 33 height 8
click at [267, 159] on select "denial symbol technique yield" at bounding box center [283, 156] width 33 height 8
select select "symbol"
click at [267, 152] on select "denial symbol technique yield" at bounding box center [283, 156] width 33 height 8
click at [231, 203] on button "Verify" at bounding box center [246, 208] width 312 height 11
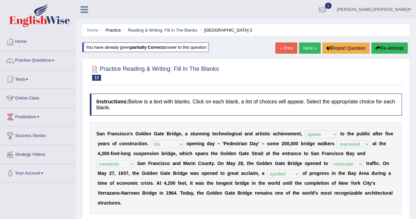
click at [306, 47] on link "Next »" at bounding box center [310, 47] width 22 height 11
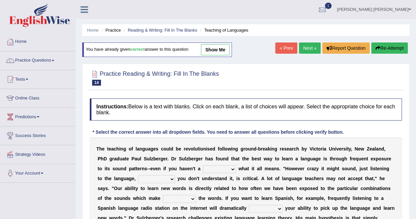
click at [299, 51] on link "Next »" at bounding box center [310, 47] width 22 height 11
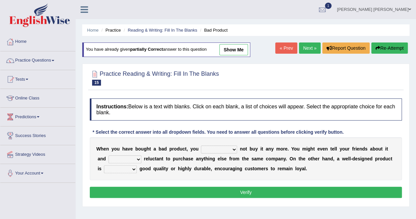
click at [219, 148] on select "would have should have should" at bounding box center [219, 149] width 36 height 8
select select "would"
click at [201, 145] on select "would have should have should" at bounding box center [219, 149] width 36 height 8
click at [114, 159] on select "is are be being" at bounding box center [125, 159] width 33 height 8
select select "be"
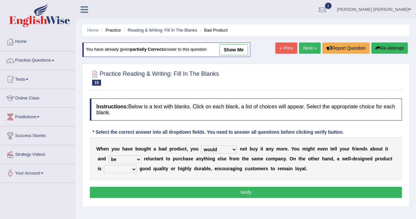
click at [109, 155] on select "is are be being" at bounding box center [125, 159] width 33 height 8
click at [118, 166] on select "both also neither either" at bounding box center [120, 169] width 33 height 8
select select "either"
click at [104, 165] on select "both also neither either" at bounding box center [120, 169] width 33 height 8
drag, startPoint x: 158, startPoint y: 186, endPoint x: 234, endPoint y: 57, distance: 149.7
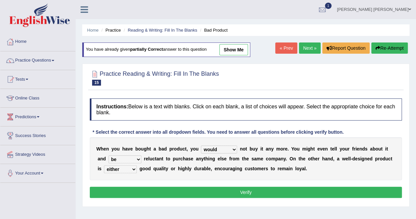
click at [235, 64] on div "Practice Reading & Writing: Fill In The Blanks 15 Bad Product Instructions: Bel…" at bounding box center [245, 135] width 327 height 143
click at [233, 48] on link "show me" at bounding box center [233, 49] width 29 height 11
select select "should"
select select "are"
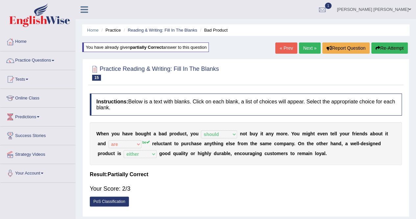
click at [379, 48] on button "Re-Attempt" at bounding box center [390, 47] width 37 height 11
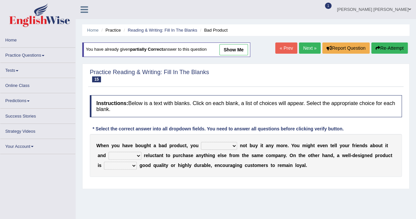
click at [216, 141] on div "W h e n y o u h a v e b o u g h t a b a d p r o d u c t , y o u would have shou…" at bounding box center [246, 155] width 312 height 43
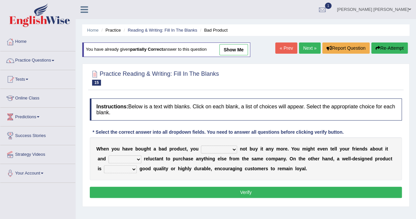
click at [216, 143] on div "W h e n y o u h a v e b o u g h t a b a d p r o d u c t , y o u would have shou…" at bounding box center [246, 158] width 312 height 43
click at [215, 146] on select "would have should have should" at bounding box center [219, 149] width 36 height 8
select select "should"
click at [201, 145] on select "would have should have should" at bounding box center [219, 149] width 36 height 8
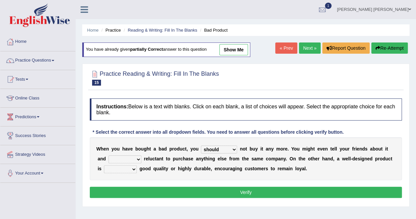
click at [125, 160] on select "is are be being" at bounding box center [125, 159] width 33 height 8
select select "be"
click at [109, 155] on select "is are be being" at bounding box center [125, 159] width 33 height 8
click at [124, 169] on select "both also neither either" at bounding box center [120, 169] width 33 height 8
select select "either"
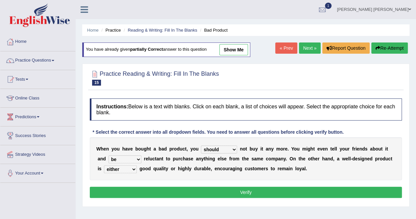
click at [104, 165] on select "both also neither either" at bounding box center [120, 169] width 33 height 8
click at [166, 191] on button "Verify" at bounding box center [246, 192] width 312 height 11
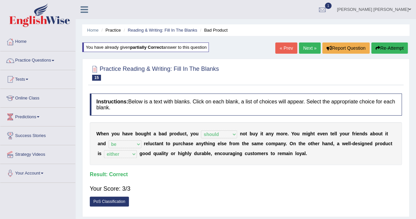
click at [307, 49] on link "Next »" at bounding box center [310, 47] width 22 height 11
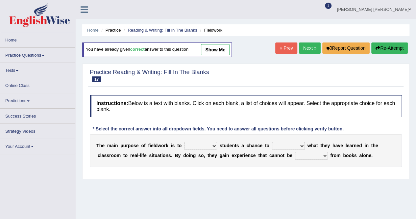
click at [309, 49] on link "Next »" at bounding box center [310, 47] width 22 height 11
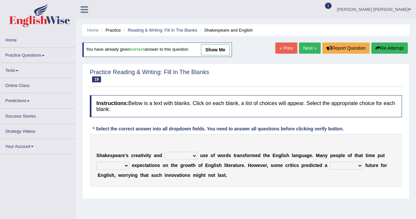
click at [309, 49] on link "Next »" at bounding box center [310, 47] width 22 height 11
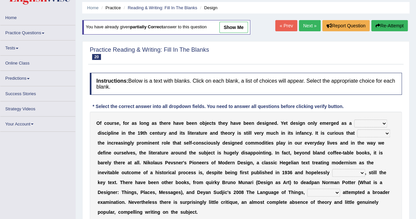
scroll to position [33, 0]
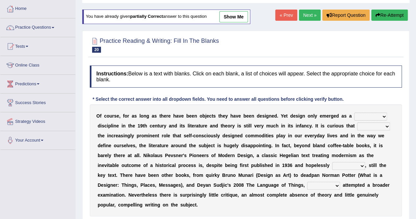
click at [344, 112] on div "O f c o u r s e , f o r a s l o n g a s t h e r e h a v e b e e n o b j e c t s…" at bounding box center [246, 160] width 312 height 112
click at [354, 114] on select "bilateral ubiquitous foremost dedicated" at bounding box center [370, 117] width 33 height 8
select select "dedicated"
click at [354, 113] on select "bilateral ubiquitous foremost dedicated" at bounding box center [370, 117] width 33 height 8
click at [357, 124] on select "since despite within through" at bounding box center [373, 126] width 33 height 8
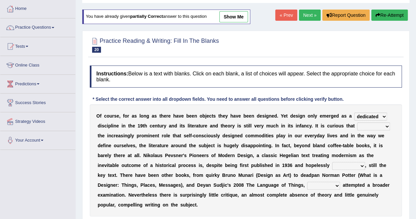
select select "despite"
click at [357, 122] on select "since despite within through" at bounding box center [373, 126] width 33 height 8
click at [246, 161] on div "O f c o u r s e , f o r a s l o n g a s t h e r e h a v e b e e n o b j e c t s…" at bounding box center [246, 160] width 312 height 112
click at [332, 162] on select "dates dating date dated" at bounding box center [348, 166] width 33 height 8
select select "dated"
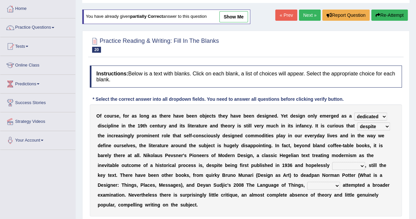
click at [332, 162] on select "dates dating date dated" at bounding box center [348, 166] width 33 height 8
click at [307, 184] on select "which then however as" at bounding box center [323, 186] width 33 height 8
select select "as"
click at [307, 182] on select "which then however as" at bounding box center [323, 186] width 33 height 8
click at [307, 185] on select "which then however as" at bounding box center [323, 186] width 33 height 8
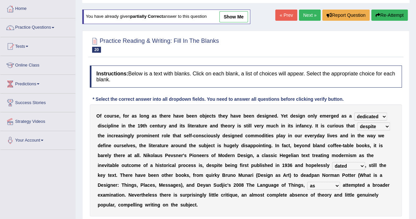
click at [116, 192] on b "a" at bounding box center [115, 194] width 3 height 5
click at [307, 184] on select "which then however as" at bounding box center [323, 186] width 33 height 8
click at [116, 182] on b "e" at bounding box center [114, 184] width 3 height 5
click at [307, 188] on select "which then however as" at bounding box center [323, 186] width 33 height 8
click at [307, 182] on select "which then however as" at bounding box center [323, 186] width 33 height 8
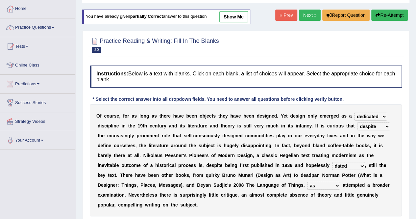
click at [234, 17] on link "show me" at bounding box center [233, 16] width 29 height 11
select select "dates"
select select "which"
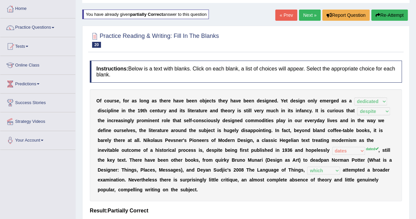
click at [330, 136] on div "O f c o u r s e , f o r a s l o n g a s t h e r e h a v e b e e n o b j e c t s…" at bounding box center [246, 145] width 312 height 112
click at [386, 13] on button "Re-Attempt" at bounding box center [390, 15] width 37 height 11
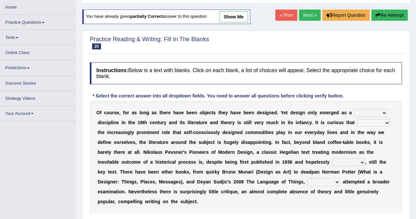
click at [354, 109] on select "bilateral ubiquitous foremost dedicated" at bounding box center [370, 113] width 33 height 8
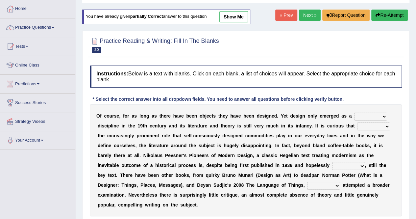
select select "dedicated"
click at [354, 113] on select "bilateral ubiquitous foremost dedicated" at bounding box center [370, 117] width 33 height 8
click at [357, 126] on select "since despite within through" at bounding box center [373, 126] width 33 height 8
select select "despite"
click at [357, 122] on select "since despite within through" at bounding box center [373, 126] width 33 height 8
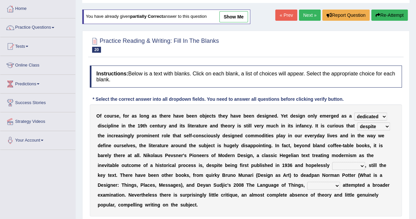
click at [332, 168] on select "dates dating date dated" at bounding box center [348, 166] width 33 height 8
select select "dated"
click at [332, 162] on select "dates dating date dated" at bounding box center [348, 166] width 33 height 8
click at [307, 183] on select "which then however as" at bounding box center [323, 186] width 33 height 8
select select "which"
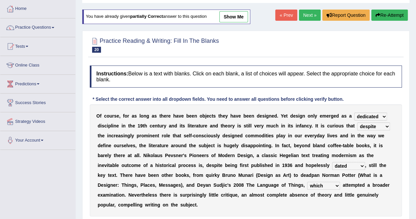
click at [307, 182] on select "which then however as" at bounding box center [323, 186] width 33 height 8
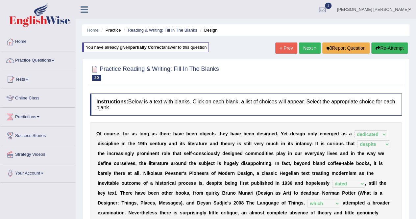
click at [311, 49] on link "Next »" at bounding box center [310, 47] width 22 height 11
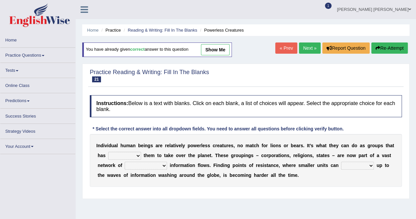
click at [311, 49] on link "Next »" at bounding box center [310, 47] width 22 height 11
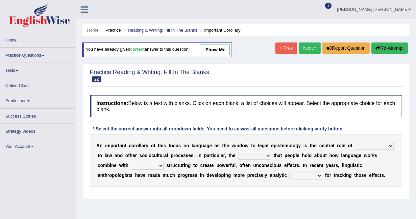
click at [311, 49] on link "Next »" at bounding box center [310, 47] width 22 height 11
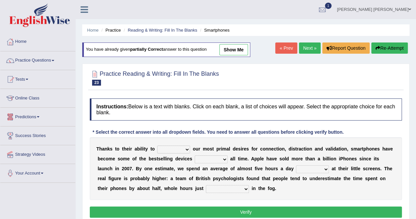
click at [184, 149] on select "hijack describe sharpen conserve" at bounding box center [173, 149] width 33 height 8
click at [358, 146] on b "a" at bounding box center [359, 148] width 3 height 5
click at [195, 158] on select "of and in on" at bounding box center [211, 159] width 33 height 8
select select "of"
click at [195, 155] on select "of and in on" at bounding box center [211, 159] width 33 height 8
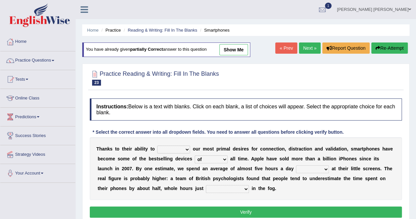
click at [296, 171] on select "watching waggling snoring staring" at bounding box center [312, 169] width 33 height 8
click at [273, 177] on b "p" at bounding box center [274, 178] width 3 height 5
click at [296, 168] on select "watching waggling snoring staring" at bounding box center [312, 169] width 33 height 8
select select "watching"
click at [296, 165] on select "watching waggling snoring staring" at bounding box center [312, 169] width 33 height 8
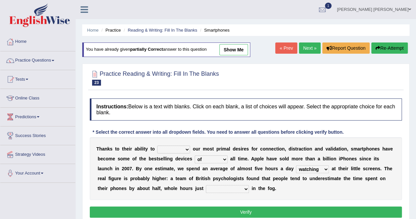
click at [167, 148] on select "hijack describe sharpen conserve" at bounding box center [173, 149] width 33 height 8
click at [218, 135] on div "Instructions: Below is a text with blanks. Click on each blank, a list of choic…" at bounding box center [246, 159] width 316 height 128
click at [173, 152] on select "hijack describe sharpen conserve" at bounding box center [173, 149] width 33 height 8
select select "describe"
click at [157, 145] on select "hijack describe sharpen conserve" at bounding box center [173, 149] width 33 height 8
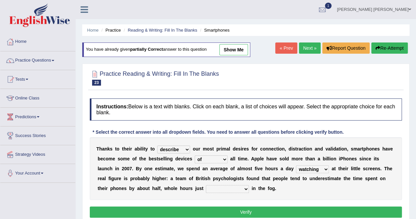
click at [154, 184] on div "T [PERSON_NAME] t o t h e i r a b i l i t y t o hijack describe [PERSON_NAME] c…" at bounding box center [246, 168] width 312 height 63
click at [206, 189] on select "has evaporated evaporating evaporate evaporates" at bounding box center [227, 189] width 43 height 8
select select "evaporates"
click at [206, 185] on select "has evaporated evaporating evaporate evaporates" at bounding box center [227, 189] width 43 height 8
click at [229, 50] on link "show me" at bounding box center [233, 49] width 29 height 11
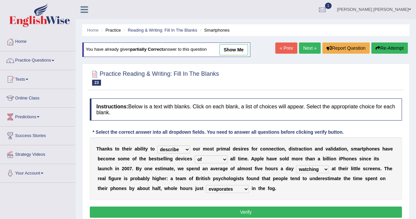
select select
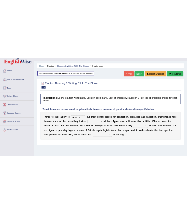
scroll to position [33, 0]
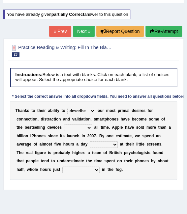
click at [20, 125] on b "h" at bounding box center [19, 127] width 2 height 5
click at [64, 128] on select "of and in on" at bounding box center [78, 127] width 28 height 7
select select "of"
click at [64, 124] on select "of and in on" at bounding box center [78, 127] width 28 height 7
click at [90, 142] on select "watching waggling snoring staring" at bounding box center [104, 144] width 28 height 7
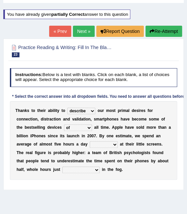
select select "watching"
click at [90, 141] on select "watching waggling snoring staring" at bounding box center [104, 144] width 28 height 7
click at [62, 168] on select "has evaporated evaporating evaporate evaporates" at bounding box center [80, 170] width 37 height 7
select select "evaporate"
click at [62, 167] on select "has evaporated evaporating evaporate evaporates" at bounding box center [80, 170] width 37 height 7
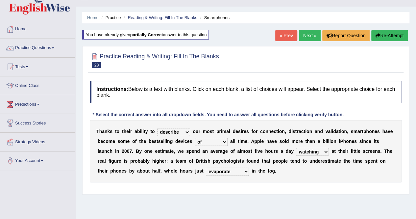
scroll to position [0, 0]
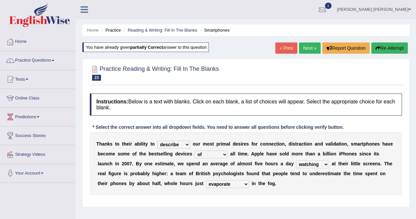
click at [393, 51] on button "Re-Attempt" at bounding box center [390, 47] width 37 height 11
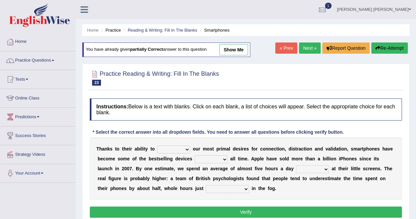
click at [174, 148] on select "hijack describe sharpen conserve" at bounding box center [173, 149] width 33 height 8
select select "describe"
click at [157, 145] on select "hijack describe sharpen conserve" at bounding box center [173, 149] width 33 height 8
click at [195, 158] on select "of and in on" at bounding box center [211, 159] width 33 height 8
select select "of"
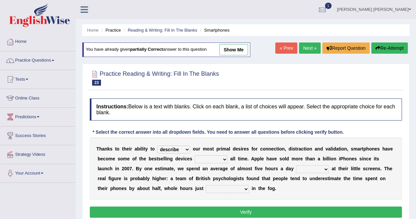
click at [195, 155] on select "of and in on" at bounding box center [211, 159] width 33 height 8
click at [296, 170] on select "watching waggling snoring staring" at bounding box center [312, 169] width 33 height 8
select select "waggling"
click at [296, 165] on select "watching waggling snoring staring" at bounding box center [312, 169] width 33 height 8
click at [147, 196] on div "T [PERSON_NAME] t o t h e i r a b i l i t y t o hijack describe [PERSON_NAME] c…" at bounding box center [246, 168] width 312 height 63
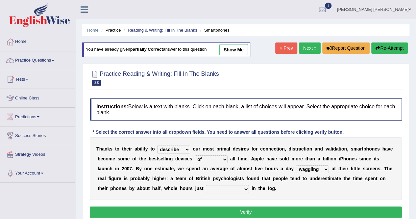
click at [147, 195] on div "T [PERSON_NAME] t o t h e i r a b i l i t y t o hijack describe [PERSON_NAME] c…" at bounding box center [246, 168] width 312 height 63
click at [147, 194] on div "T [PERSON_NAME] t o t h e i r a b i l i t y t o hijack describe [PERSON_NAME] c…" at bounding box center [246, 168] width 312 height 63
click at [206, 189] on select "has evaporated evaporating evaporate evaporates" at bounding box center [227, 189] width 43 height 8
select select "evaporating"
click at [206, 185] on select "has evaporated evaporating evaporate evaporates" at bounding box center [227, 189] width 43 height 8
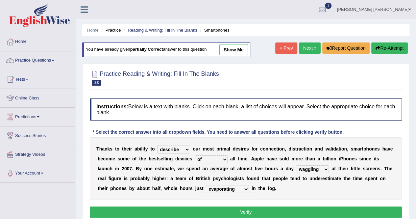
click at [174, 214] on button "Verify" at bounding box center [246, 211] width 312 height 11
